Goal: Information Seeking & Learning: Check status

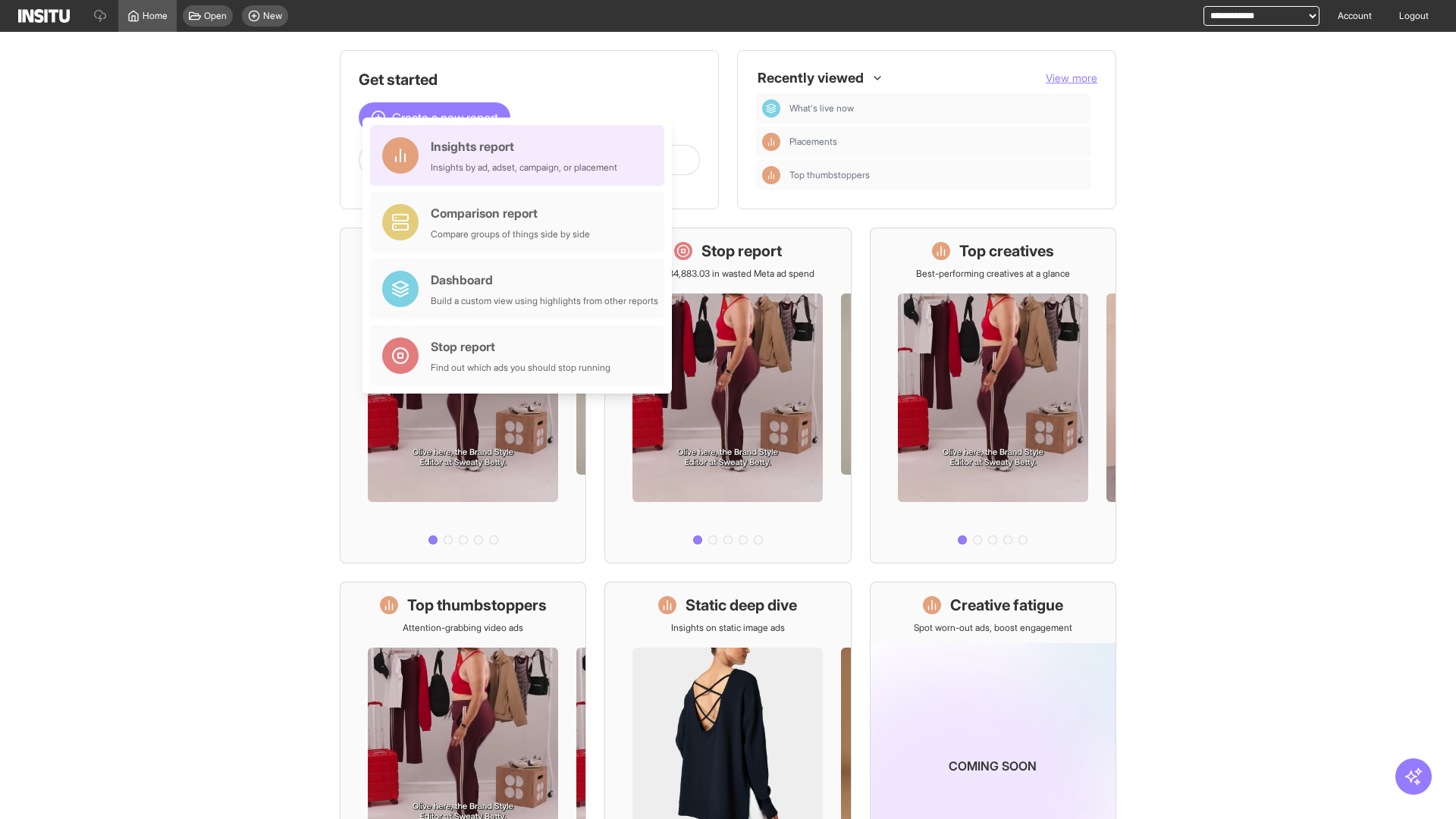
click at [521, 156] on div "Insights report Insights by ad, adset, campaign, or placement" at bounding box center [523, 155] width 187 height 36
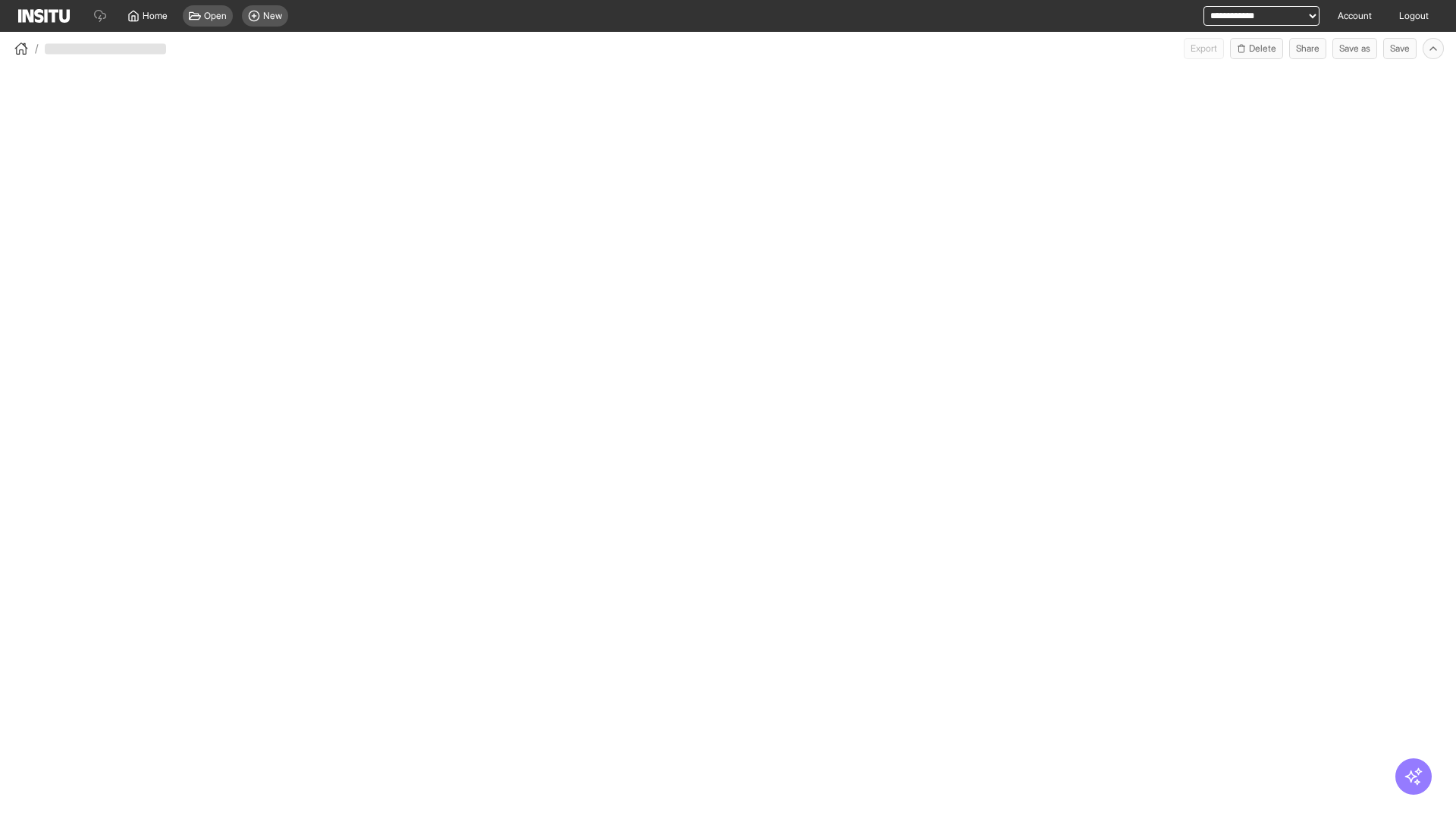
select select "**"
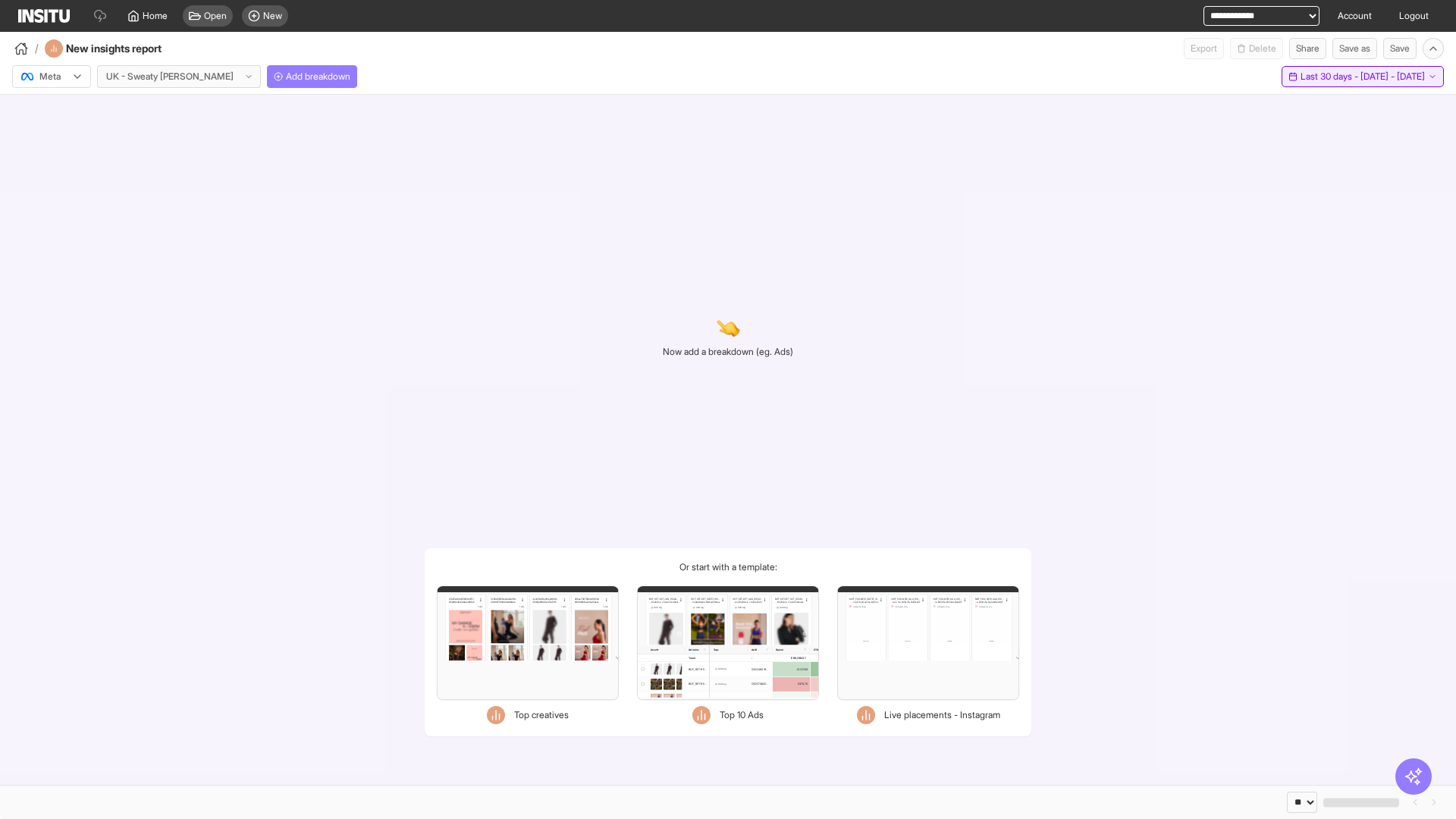
click at [1328, 77] on span "Last 30 days - [DATE] - [DATE]" at bounding box center [1363, 77] width 124 height 12
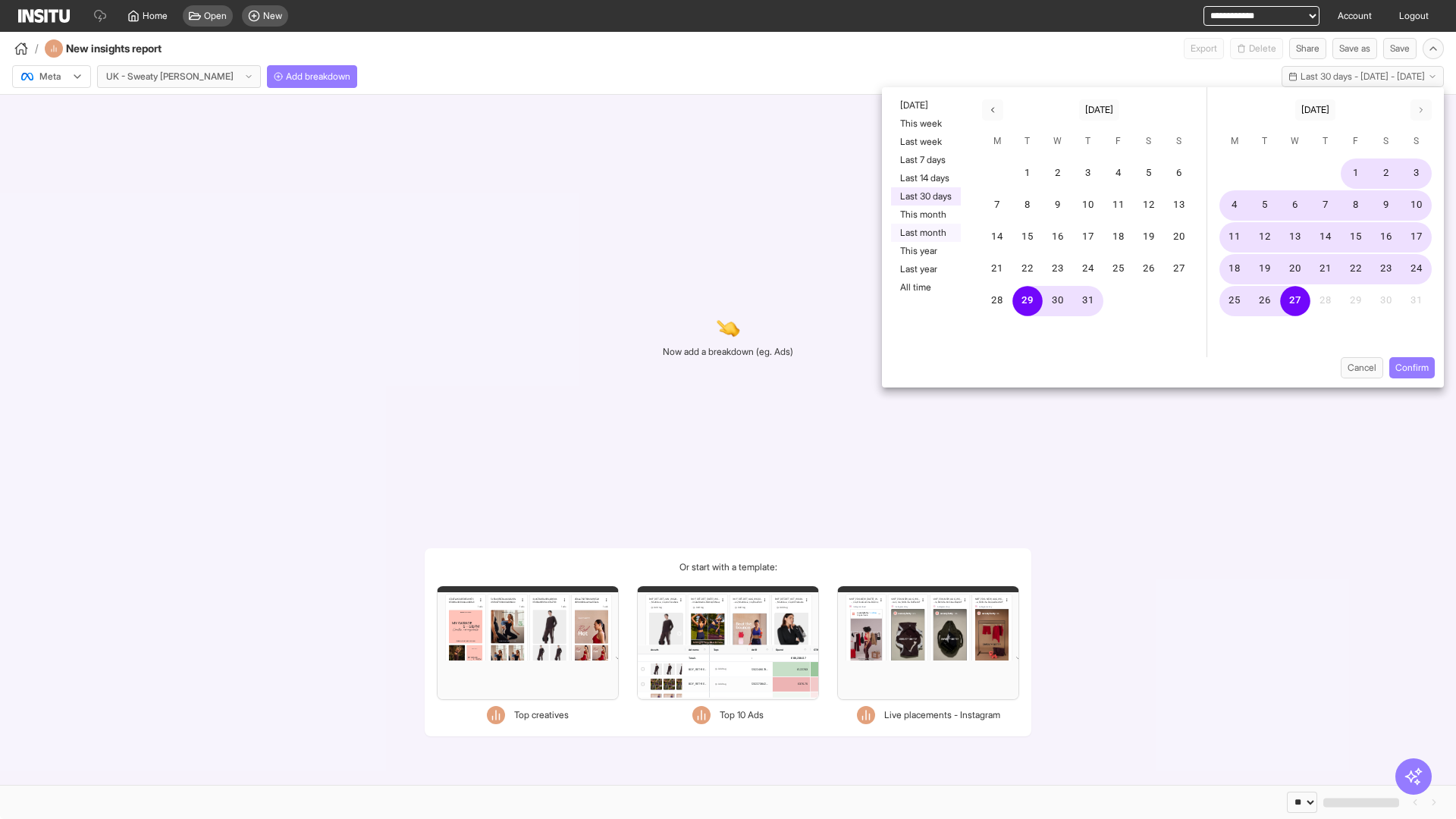
click at [925, 233] on button "Last month" at bounding box center [926, 233] width 70 height 18
